Goal: Task Accomplishment & Management: Complete application form

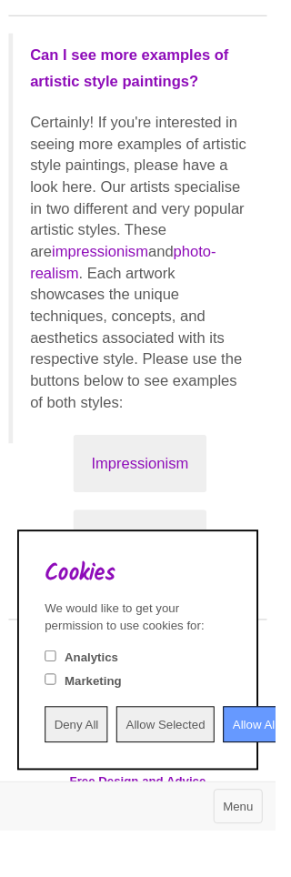
scroll to position [3302, 0]
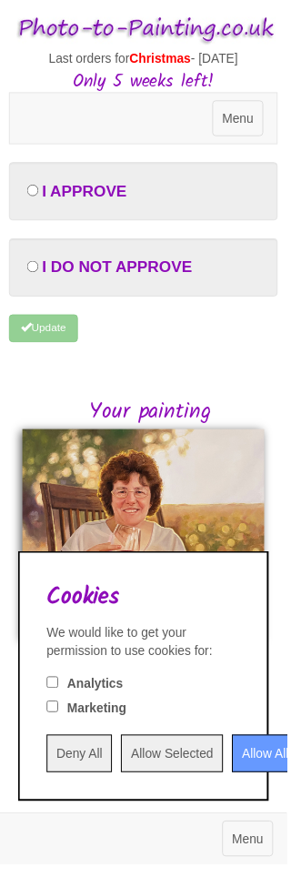
click at [282, 771] on input "Allow All" at bounding box center [269, 765] width 67 height 38
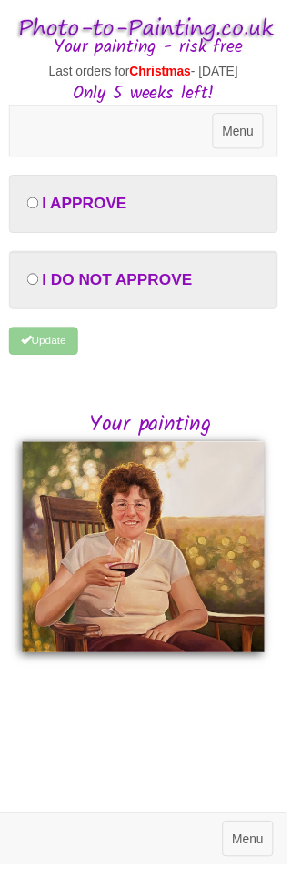
click at [225, 514] on img at bounding box center [146, 555] width 246 height 215
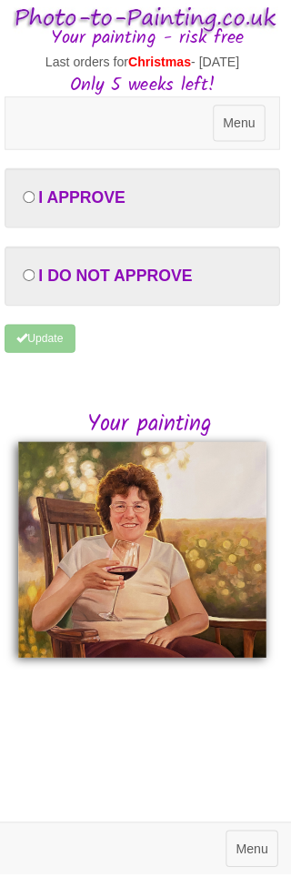
scroll to position [0, 3]
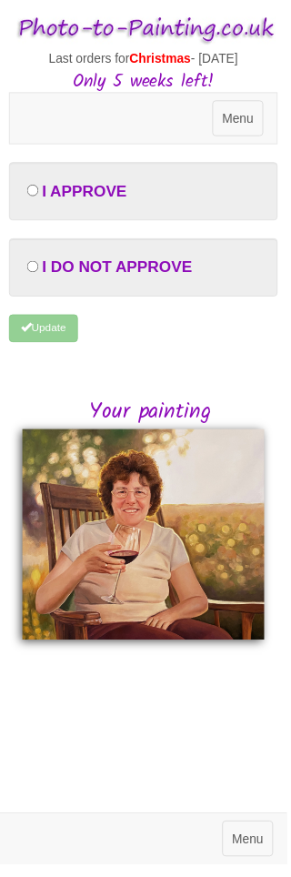
click at [129, 192] on span "I APPROVE" at bounding box center [86, 194] width 86 height 18
radio input "true"
click at [272, 862] on button "Toggle navigation Menu" at bounding box center [252, 851] width 52 height 36
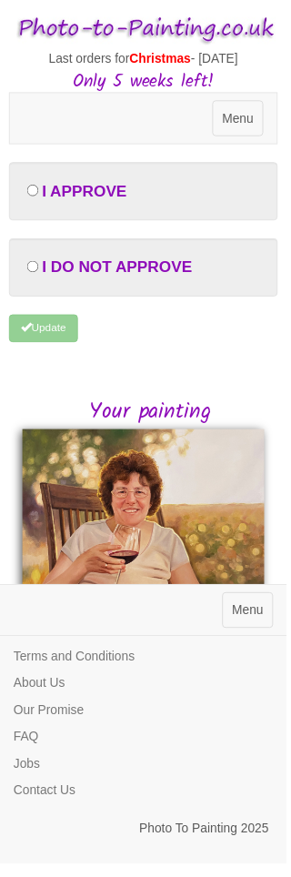
click at [264, 136] on button "Toggle navigation Menu" at bounding box center [242, 120] width 52 height 36
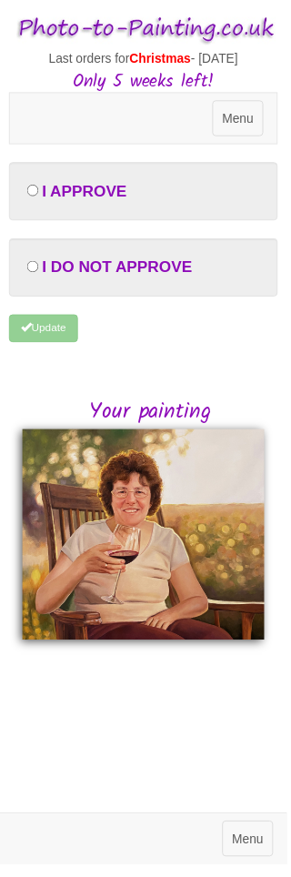
click at [70, 334] on form "I APPROVE I DO NOT APPROVE Please let us know what you feel isn't right about y…" at bounding box center [145, 265] width 273 height 201
click at [71, 332] on form "I APPROVE I DO NOT APPROVE Please let us know what you feel isn't right about y…" at bounding box center [145, 265] width 273 height 201
click at [78, 342] on form "I APPROVE I DO NOT APPROVE Please let us know what you feel isn't right about y…" at bounding box center [145, 265] width 273 height 201
click at [141, 209] on div "I APPROVE" at bounding box center [145, 194] width 273 height 59
radio input "true"
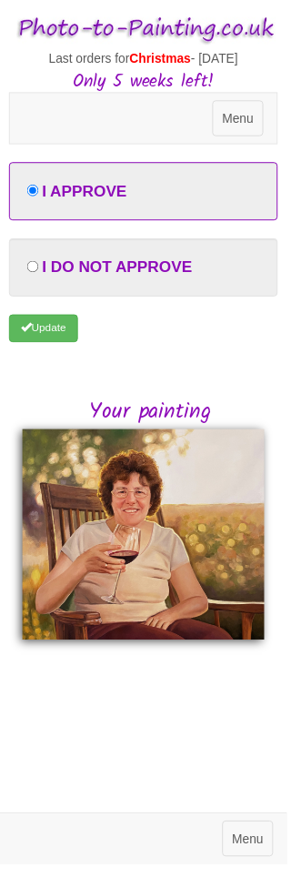
click at [75, 341] on button "Update" at bounding box center [44, 333] width 70 height 28
